Goal: Find contact information: Find contact information

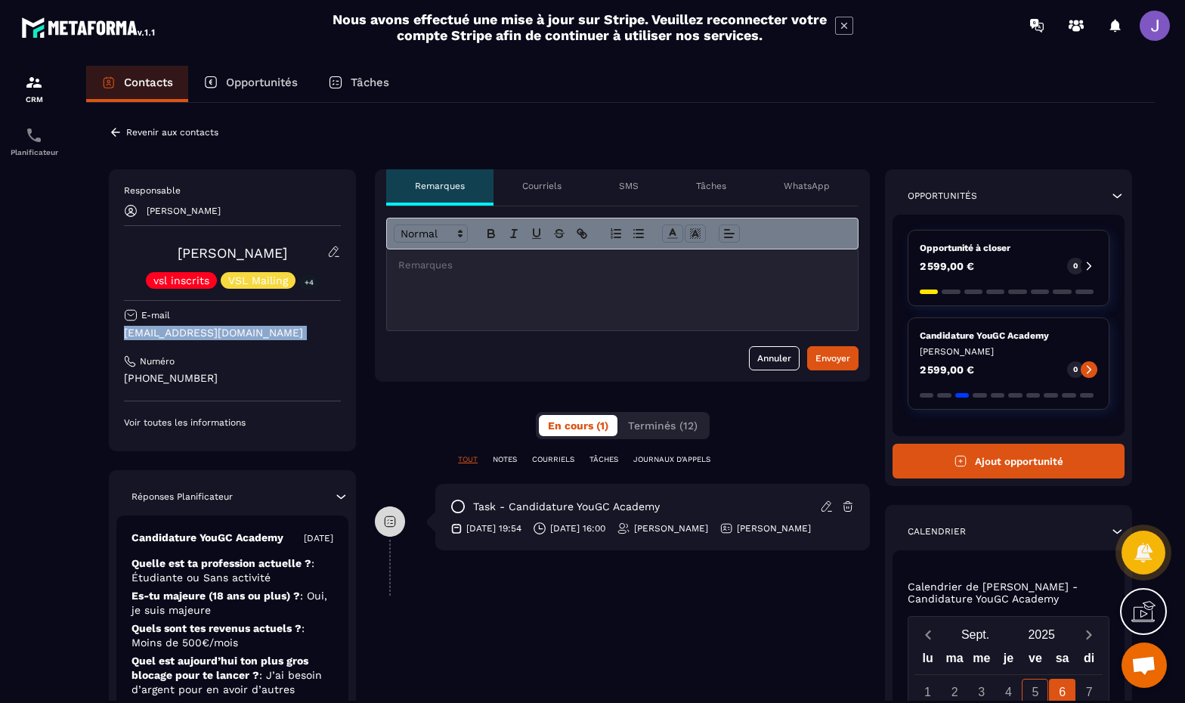
drag, startPoint x: 274, startPoint y: 342, endPoint x: 135, endPoint y: 327, distance: 139.8
click at [106, 326] on div "Revenir aux contacts Responsable [PERSON_NAME] [PERSON_NAME] vsl inscrits VSL M…" at bounding box center [620, 555] width 1069 height 904
copy div "[EMAIL_ADDRESS][DOMAIN_NAME]"
drag, startPoint x: 226, startPoint y: 374, endPoint x: 124, endPoint y: 364, distance: 102.6
click at [124, 364] on div "Responsable [PERSON_NAME] [PERSON_NAME] vsl inscrits VSL Mailing +4 E-mail [EMA…" at bounding box center [232, 306] width 217 height 244
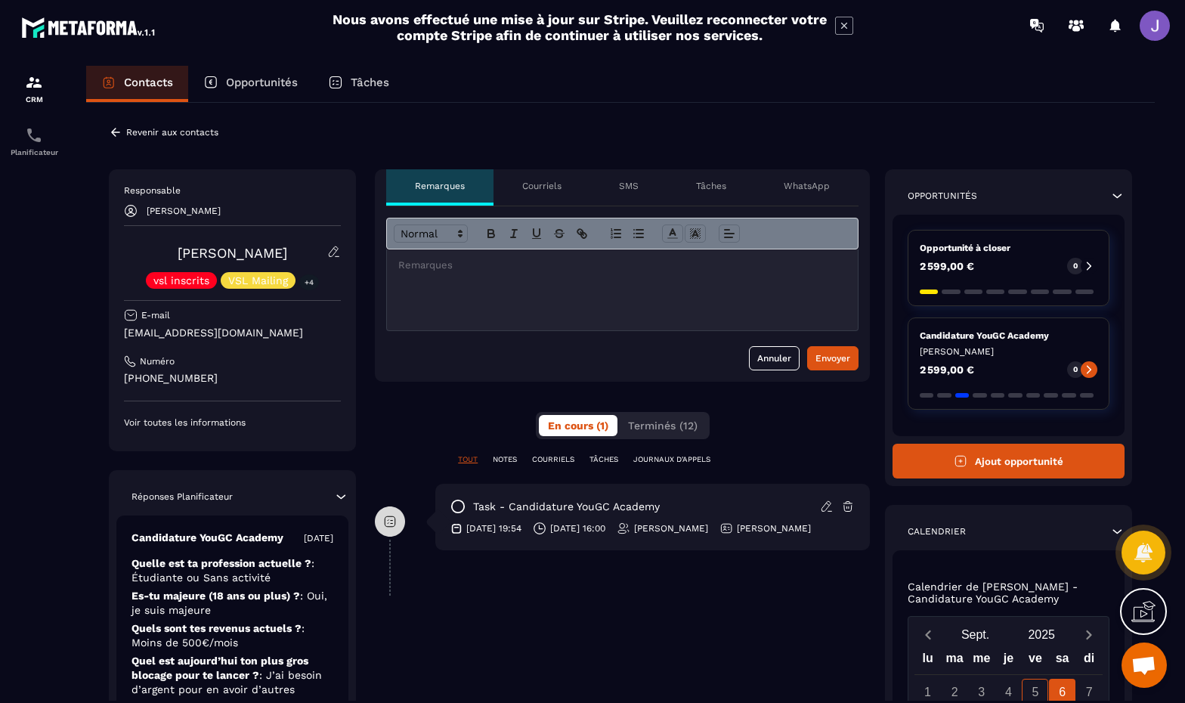
click at [188, 390] on div "Responsable [PERSON_NAME] [PERSON_NAME] vsl inscrits VSL Mailing +4 E-mail [EMA…" at bounding box center [232, 306] width 217 height 244
drag, startPoint x: 212, startPoint y: 379, endPoint x: 125, endPoint y: 376, distance: 86.2
click at [125, 376] on p "[PHONE_NUMBER]" at bounding box center [232, 378] width 217 height 14
copy p "[PHONE_NUMBER]"
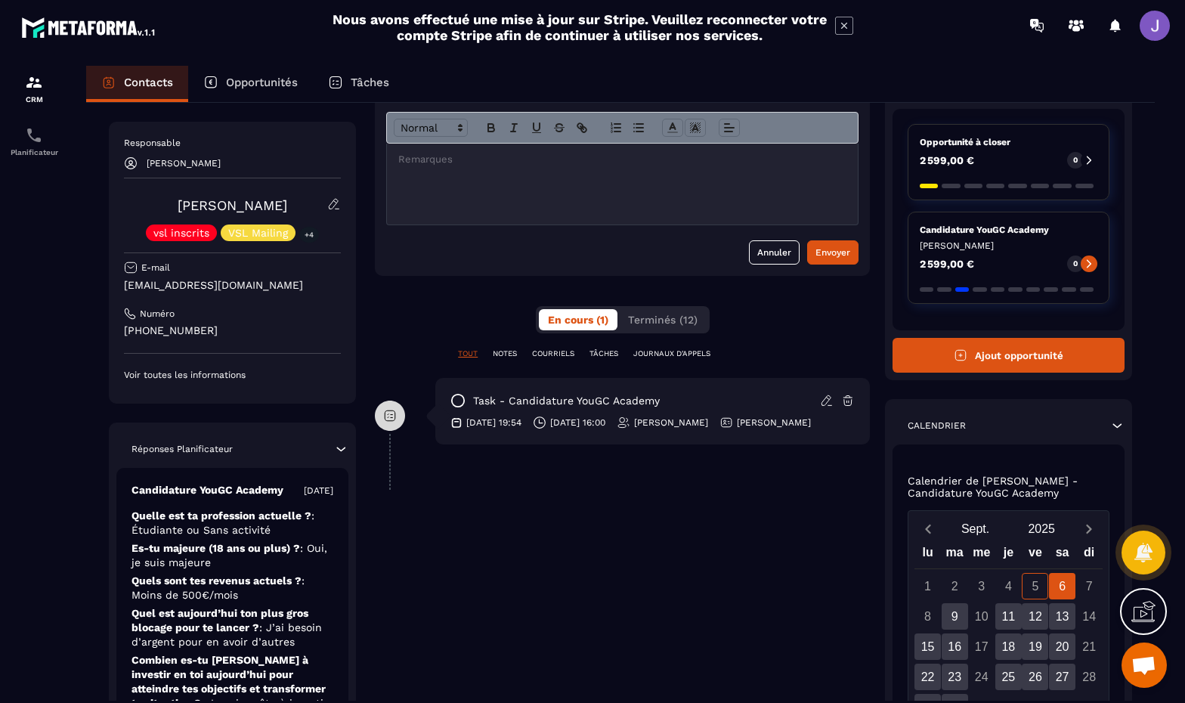
scroll to position [111, 0]
